Goal: Information Seeking & Learning: Learn about a topic

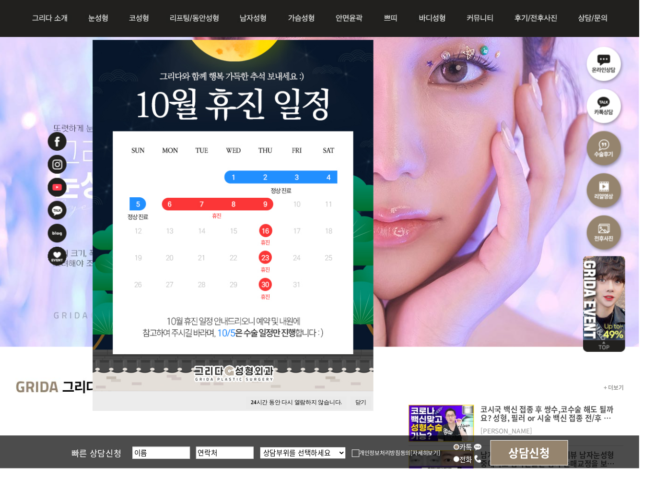
scroll to position [91, 0]
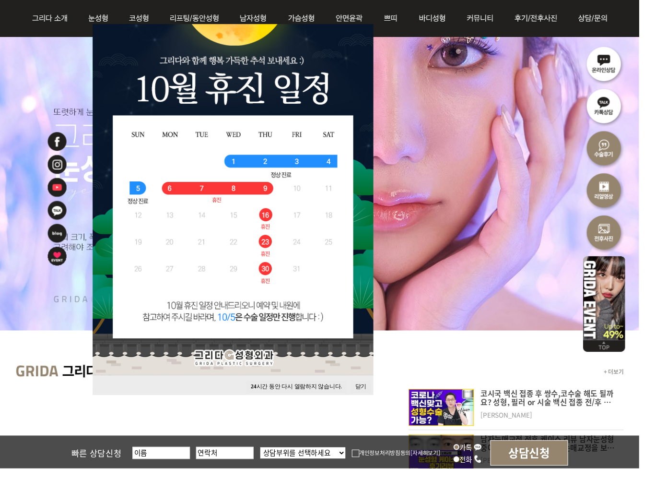
click at [373, 394] on button "닫기" at bounding box center [369, 396] width 21 height 13
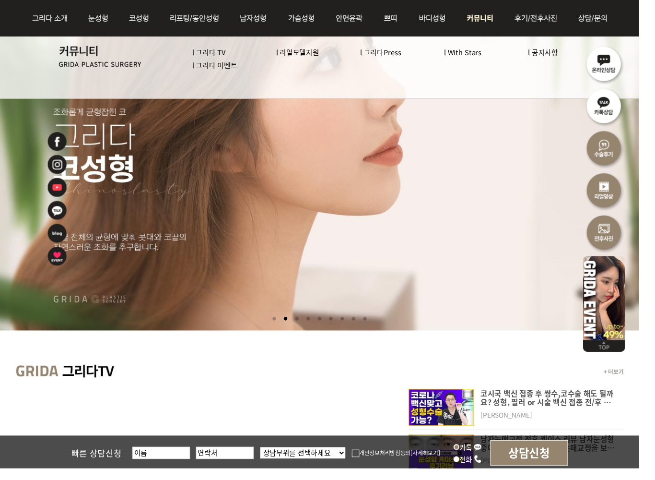
click at [243, 68] on link "l 그리다 이벤트" at bounding box center [220, 67] width 46 height 10
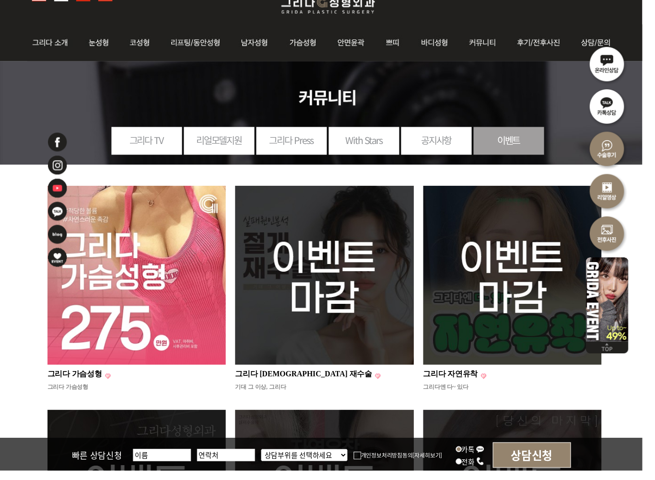
scroll to position [55, 0]
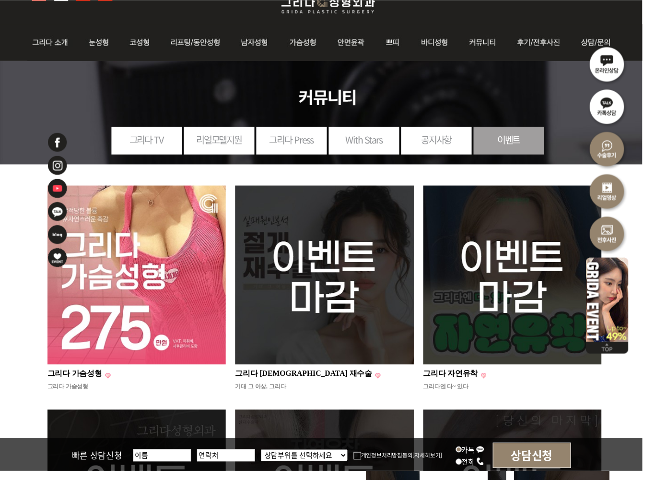
click at [448, 143] on link "공지사항" at bounding box center [445, 142] width 72 height 26
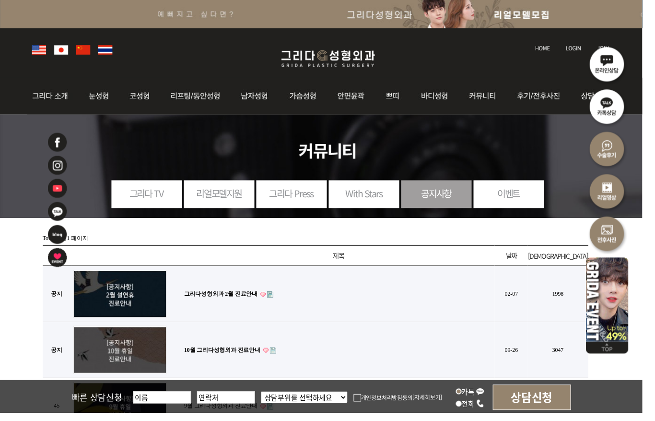
click at [522, 198] on link "이벤트" at bounding box center [519, 197] width 72 height 26
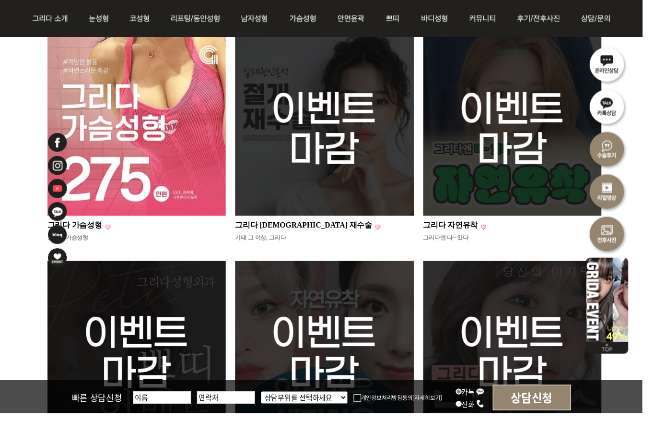
scroll to position [160, 0]
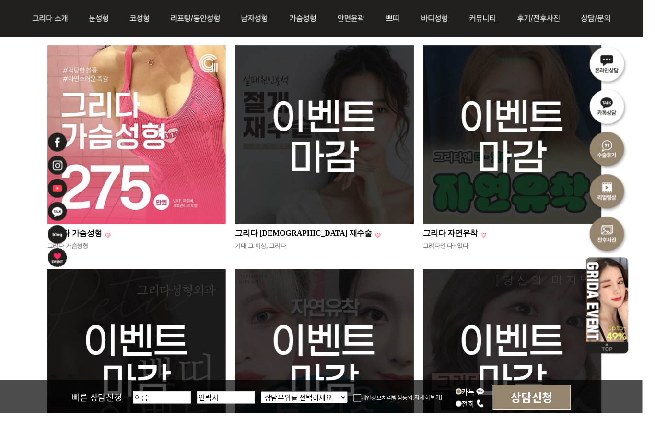
click at [175, 218] on img at bounding box center [139, 137] width 182 height 182
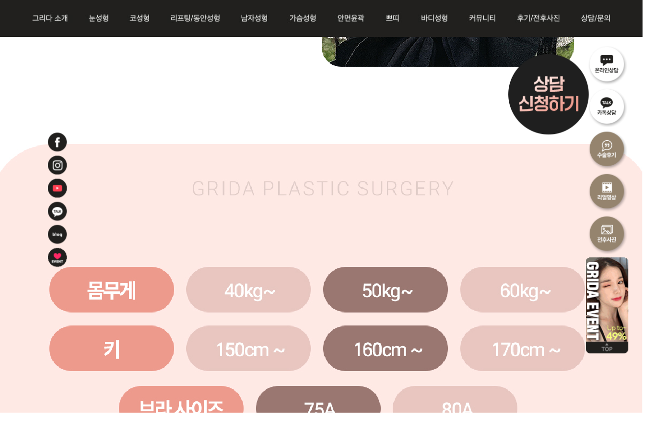
scroll to position [6188, 0]
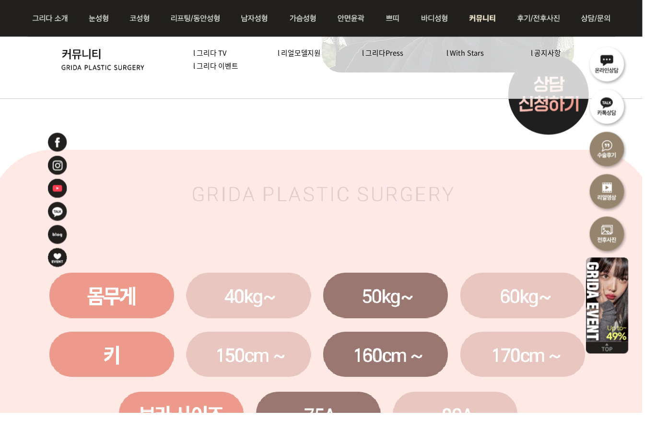
click at [567, 54] on link "l 공지사항" at bounding box center [557, 53] width 31 height 10
